Goal: Find specific page/section

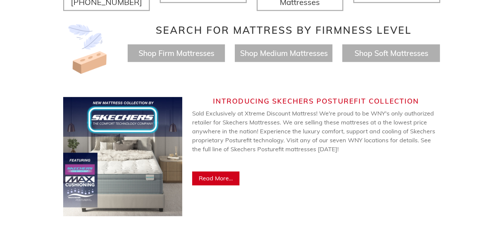
scroll to position [331, 0]
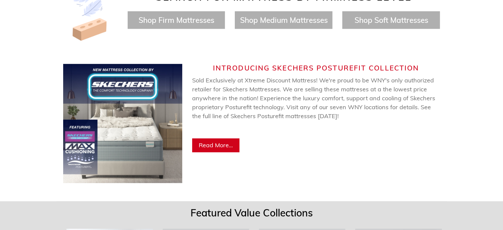
click at [214, 141] on span "Read More..." at bounding box center [216, 145] width 34 height 8
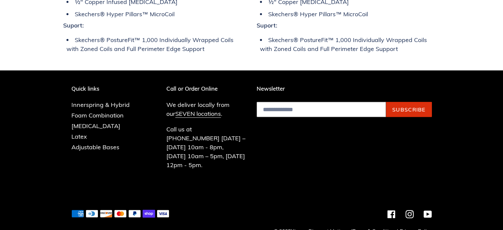
scroll to position [1871, 0]
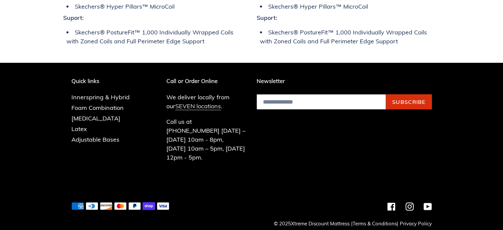
click at [179, 106] on link "SEVEN locations" at bounding box center [198, 106] width 46 height 8
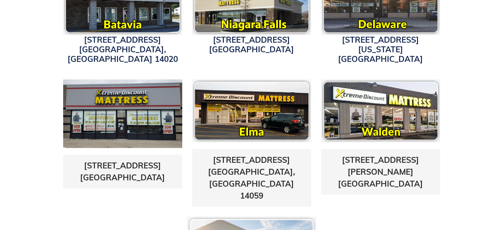
scroll to position [265, 0]
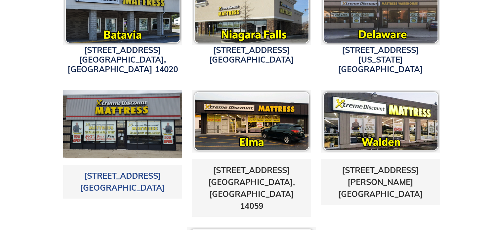
click at [124, 171] on link "5433 Transit Road East Amherst, NY 14221" at bounding box center [122, 182] width 85 height 22
